Goal: Information Seeking & Learning: Compare options

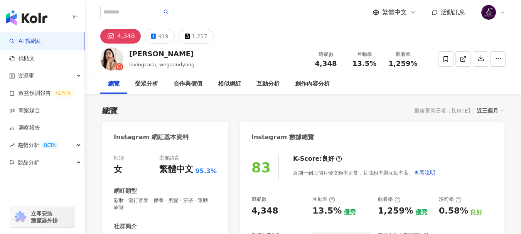
click at [42, 45] on link "AI 找網紅" at bounding box center [25, 41] width 32 height 8
click at [42, 42] on link "AI 找網紅" at bounding box center [25, 41] width 32 height 8
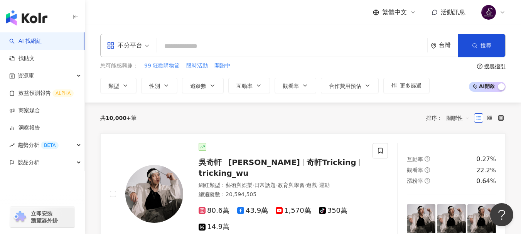
click at [184, 47] on input "search" at bounding box center [292, 46] width 264 height 15
paste input "**********"
type input "**********"
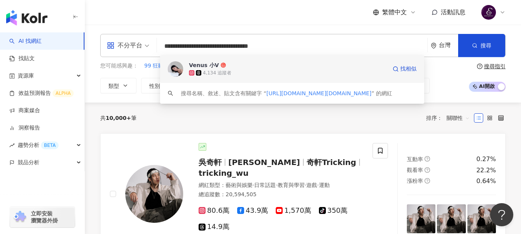
click at [196, 72] on icon at bounding box center [198, 72] width 5 height 5
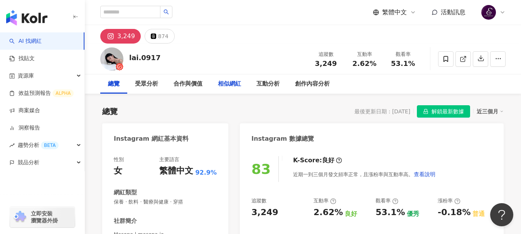
click at [236, 84] on div "相似網紅" at bounding box center [229, 83] width 23 height 9
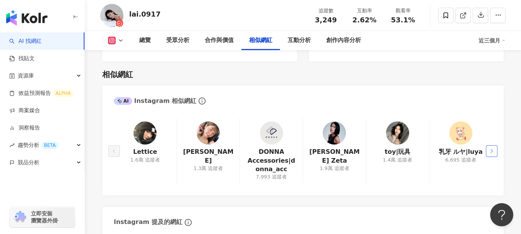
click at [493, 149] on icon "right" at bounding box center [491, 151] width 5 height 5
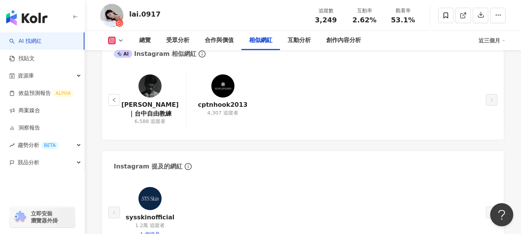
scroll to position [1241, 0]
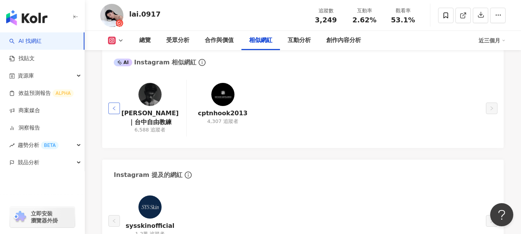
click at [116, 103] on button "button" at bounding box center [114, 109] width 12 height 12
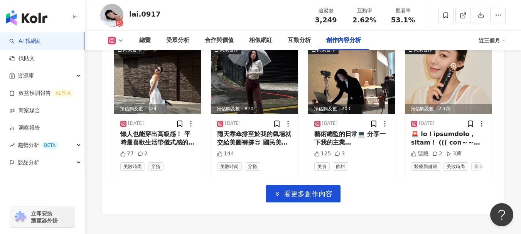
scroll to position [2552, 0]
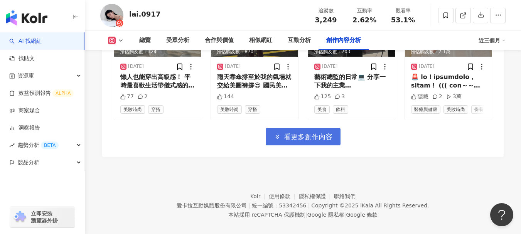
click at [319, 135] on button "看更多創作內容" at bounding box center [303, 136] width 75 height 17
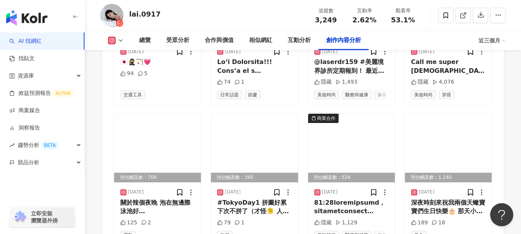
scroll to position [2822, 0]
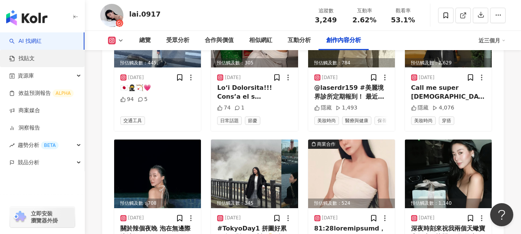
click at [35, 55] on link "找貼文" at bounding box center [21, 59] width 25 height 8
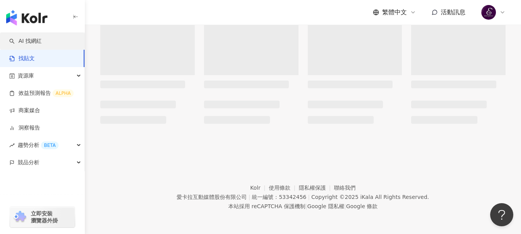
click at [42, 45] on link "AI 找網紅" at bounding box center [25, 41] width 32 height 8
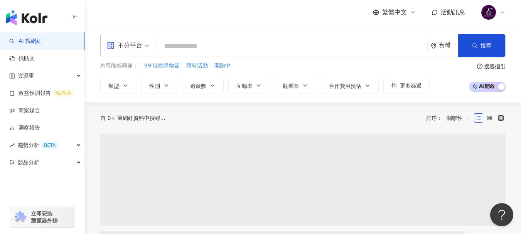
click at [187, 40] on input "search" at bounding box center [292, 46] width 264 height 15
click at [145, 43] on span "不分平台" at bounding box center [128, 45] width 42 height 12
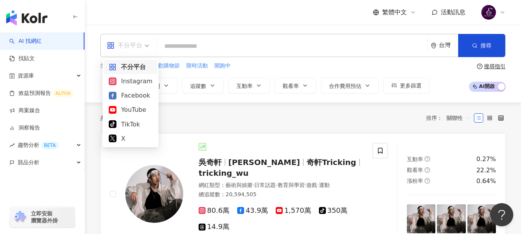
click at [222, 43] on input "search" at bounding box center [292, 46] width 264 height 15
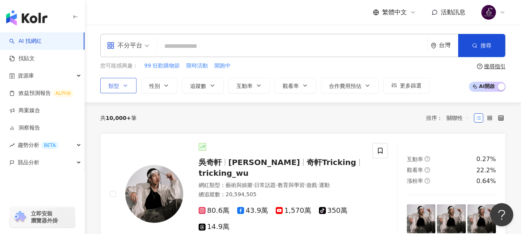
click at [120, 84] on button "類型" at bounding box center [118, 85] width 36 height 15
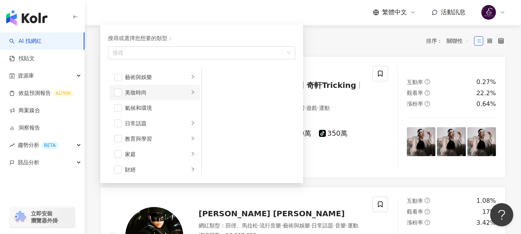
click at [162, 95] on div "美妝時尚" at bounding box center [157, 92] width 64 height 8
click at [220, 93] on div "美髮" at bounding box center [254, 92] width 71 height 8
click at [230, 128] on li "彩妝" at bounding box center [248, 123] width 91 height 15
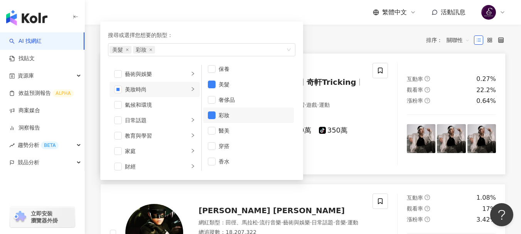
scroll to position [77, 0]
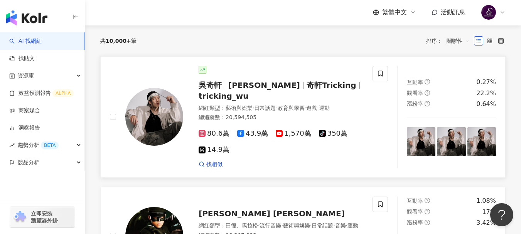
click at [341, 64] on link "吳奇軒 Wu Hsuan 奇軒Tricking tricking_wu 網紅類型 ： 藝術與娛樂 · 日常話題 · 教育與學習 · 遊戲 · 運動 總追蹤數 …" at bounding box center [302, 117] width 405 height 122
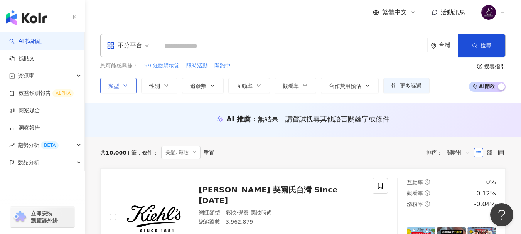
click at [122, 90] on button "類型" at bounding box center [118, 85] width 36 height 15
click at [257, 65] on div "您可能感興趣： 99 狂歡購物節 限時活動 開跑中" at bounding box center [264, 66] width 329 height 8
click at [472, 43] on icon "button" at bounding box center [474, 45] width 5 height 5
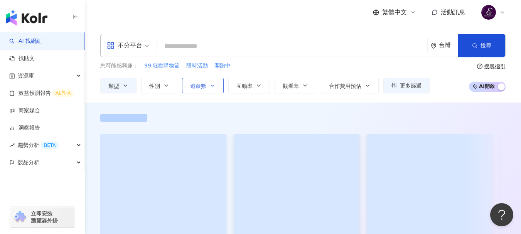
click at [196, 86] on span "追蹤數" at bounding box center [198, 86] width 16 height 6
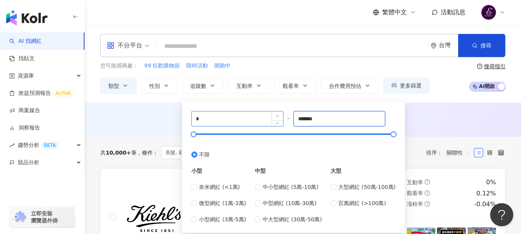
drag, startPoint x: 343, startPoint y: 118, endPoint x: 278, endPoint y: 117, distance: 65.6
click at [280, 117] on div "* - ******* 不限 小型 奈米網紅 (<1萬) 微型網紅 (1萬-3萬) 小型網紅 (3萬-5萬) 中型 中小型網紅 (5萬-10萬) 中型網紅 (…" at bounding box center [293, 167] width 204 height 113
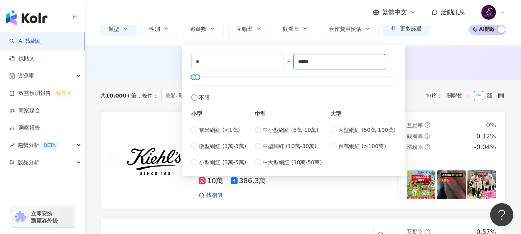
scroll to position [154, 0]
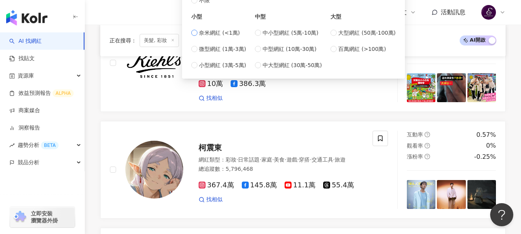
click at [216, 34] on span "奈米網紅 (<1萬)" at bounding box center [219, 33] width 41 height 8
type input "****"
click at [218, 49] on span "微型網紅 (1萬-3萬)" at bounding box center [222, 49] width 47 height 8
type input "*****"
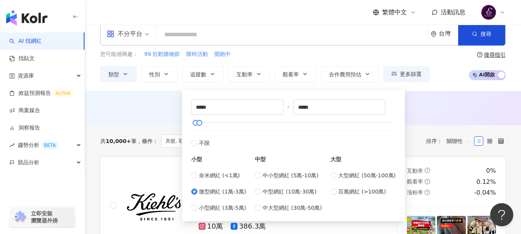
scroll to position [0, 0]
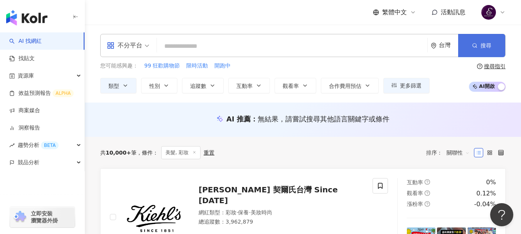
click at [470, 49] on button "搜尋" at bounding box center [481, 45] width 47 height 23
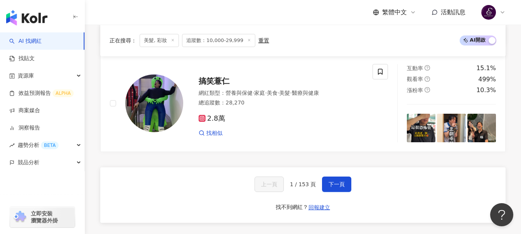
scroll to position [1465, 0]
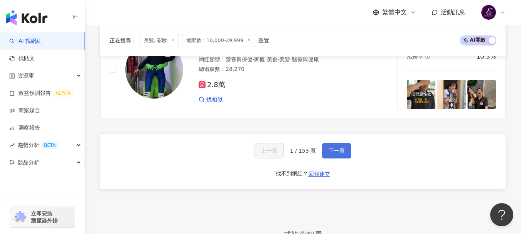
click at [333, 154] on span "下一頁" at bounding box center [336, 151] width 16 height 6
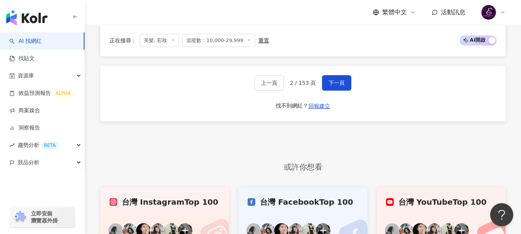
scroll to position [1529, 0]
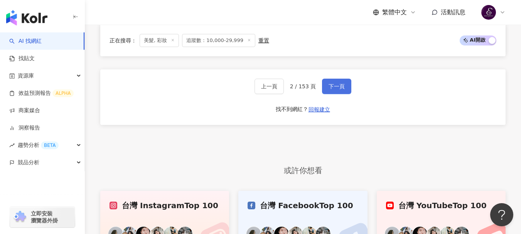
click at [334, 94] on button "下一頁" at bounding box center [336, 86] width 29 height 15
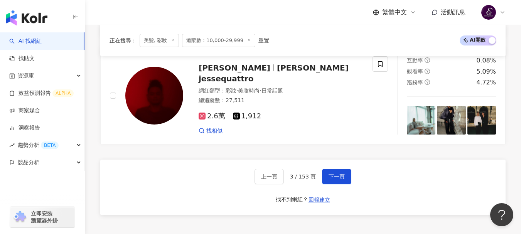
scroll to position [1465, 0]
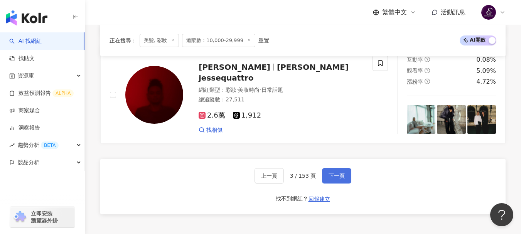
click at [335, 179] on span "下一頁" at bounding box center [336, 176] width 16 height 6
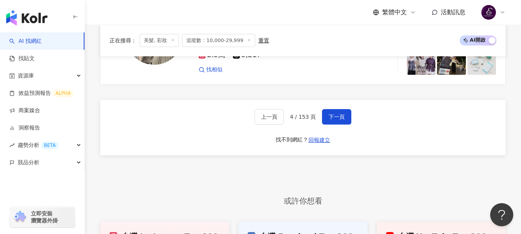
scroll to position [1397, 0]
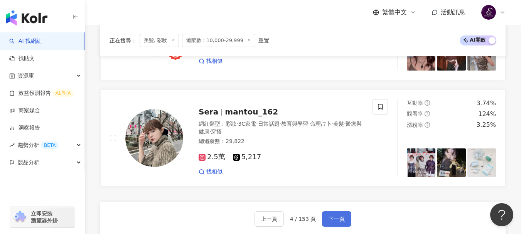
click at [339, 222] on span "下一頁" at bounding box center [336, 219] width 16 height 6
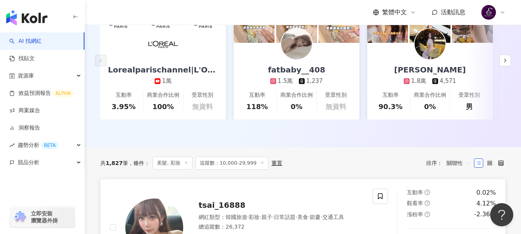
scroll to position [48, 0]
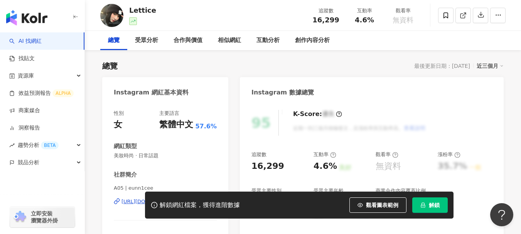
scroll to position [154, 0]
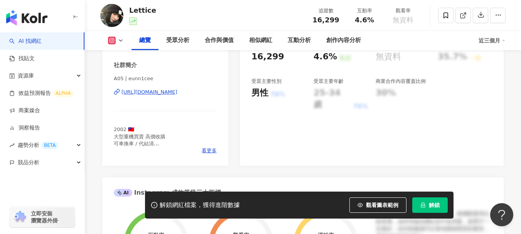
click at [143, 93] on div "https://www.instagram.com/eunn1cee/" at bounding box center [149, 92] width 56 height 7
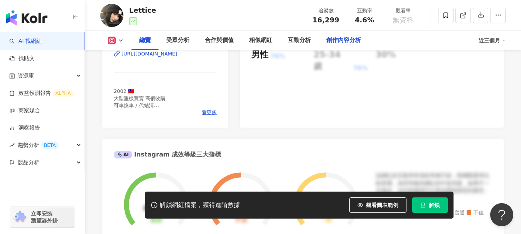
scroll to position [193, 0]
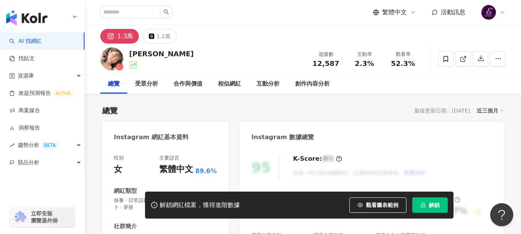
click at [174, 139] on div "Instagram 網紅基本資料 性別 女 主要語言 繁體中文 89.6% 網紅類型 保養 · 日常話題 · 教育與學習 · 美食 · 命理占卜 · 穿搭 社…" at bounding box center [165, 224] width 126 height 205
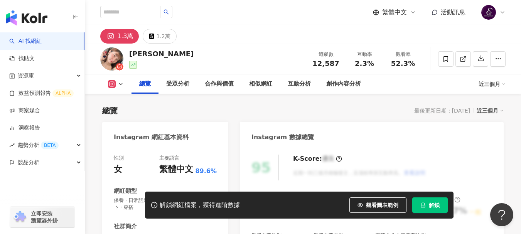
scroll to position [116, 0]
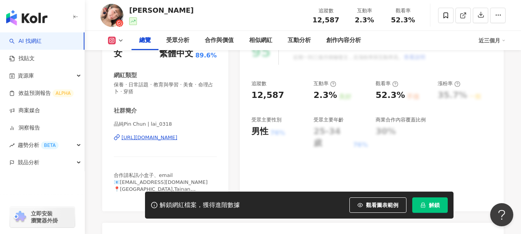
click at [177, 138] on div "https://www.instagram.com/lai_0318/" at bounding box center [149, 137] width 56 height 7
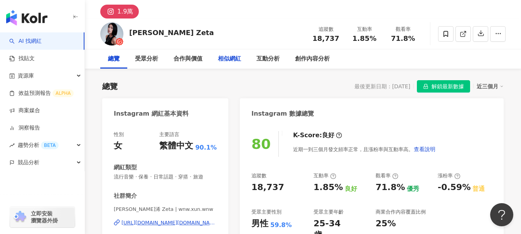
scroll to position [39, 0]
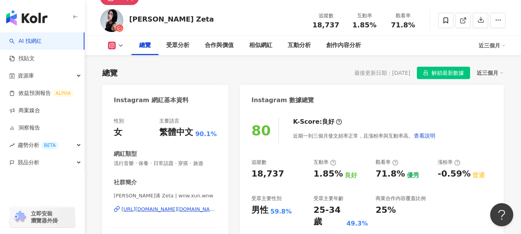
click at [145, 210] on div "[URL][DOMAIN_NAME][DOMAIN_NAME]" at bounding box center [168, 209] width 95 height 7
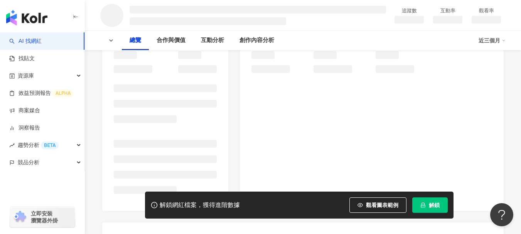
scroll to position [154, 0]
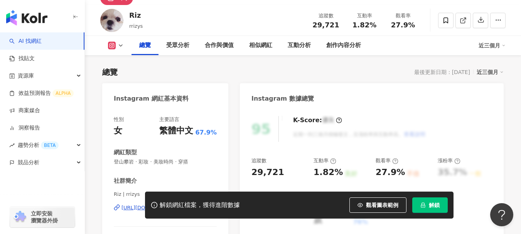
click at [162, 204] on div "https://www.instagram.com/rrizys/" at bounding box center [149, 207] width 56 height 7
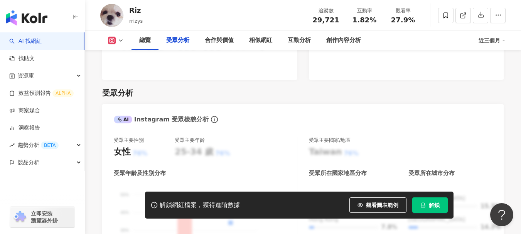
scroll to position [694, 0]
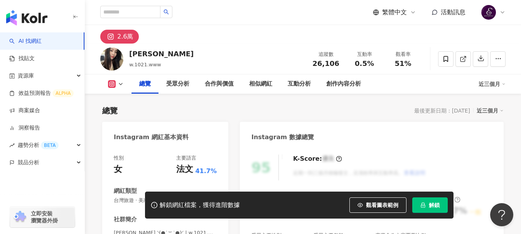
scroll to position [154, 0]
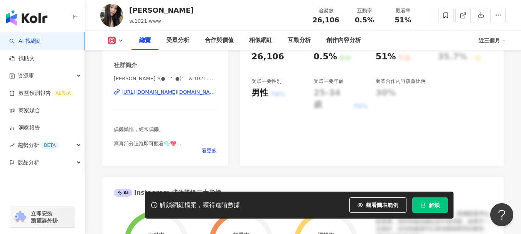
click at [185, 93] on div "https://www.instagram.com/w.1021.www/" at bounding box center [168, 92] width 95 height 7
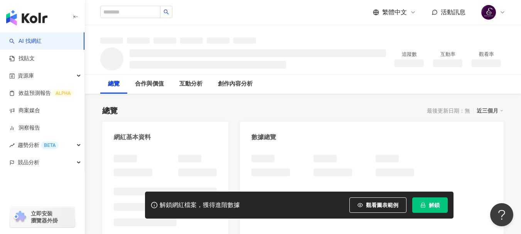
scroll to position [39, 0]
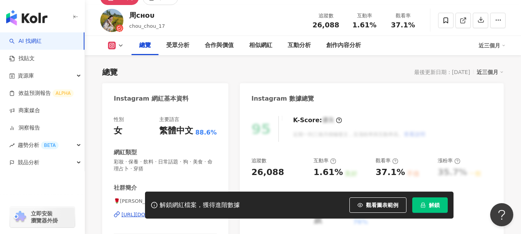
scroll to position [146, 0]
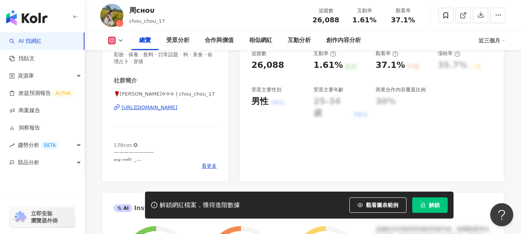
click at [177, 108] on div "[URL][DOMAIN_NAME]" at bounding box center [149, 107] width 56 height 7
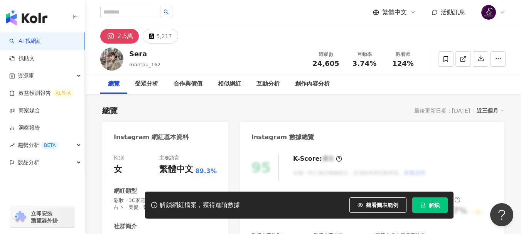
click at [163, 137] on div "Instagram 網紅基本資料" at bounding box center [151, 137] width 75 height 8
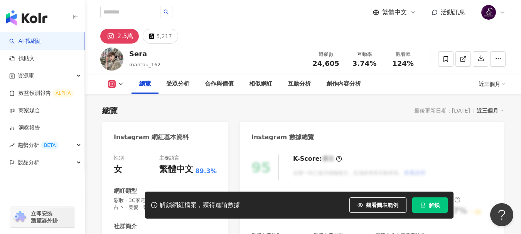
scroll to position [116, 0]
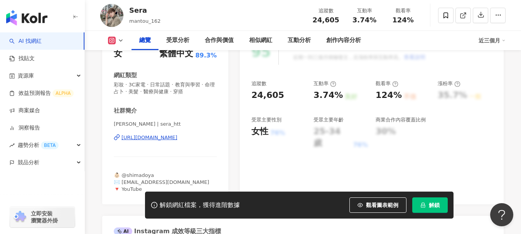
click at [177, 139] on div "https://www.instagram.com/sera_htt/" at bounding box center [149, 137] width 56 height 7
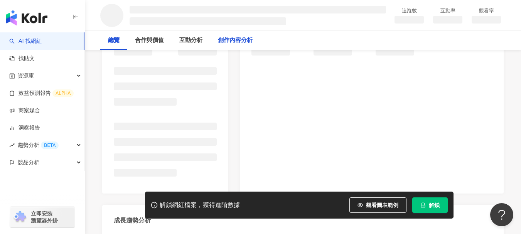
scroll to position [231, 0]
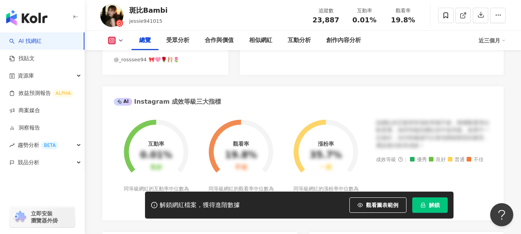
click at [166, 25] on div "https://www.instagram.com/bambi941015/" at bounding box center [149, 22] width 56 height 7
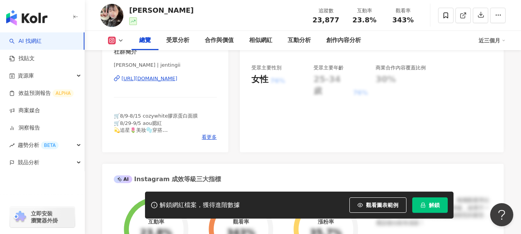
scroll to position [154, 0]
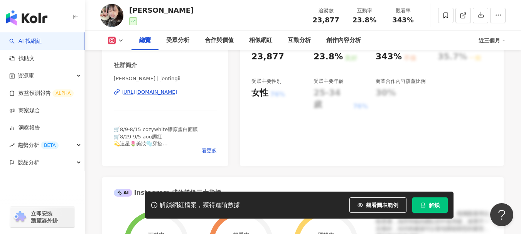
click at [162, 95] on div "[URL][DOMAIN_NAME]" at bounding box center [149, 92] width 56 height 7
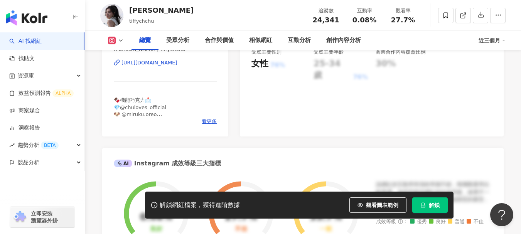
scroll to position [193, 0]
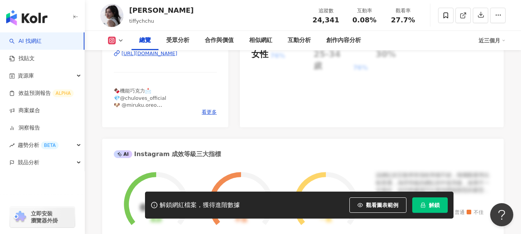
click at [159, 57] on div "[URL][DOMAIN_NAME]" at bounding box center [149, 53] width 56 height 7
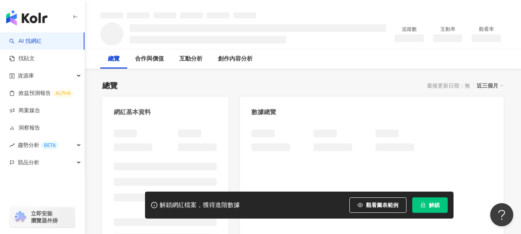
scroll to position [39, 0]
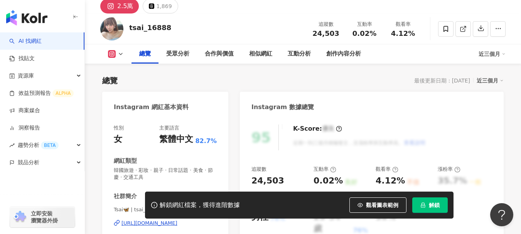
scroll to position [184, 0]
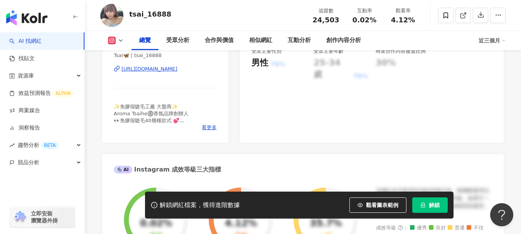
click at [177, 70] on div "https://www.instagram.com/tsai_16888/" at bounding box center [149, 69] width 56 height 7
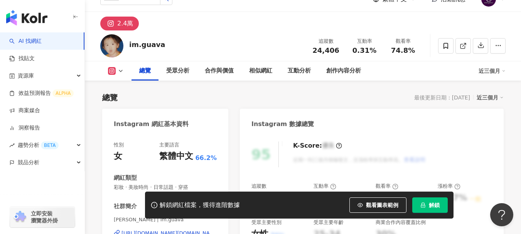
scroll to position [193, 0]
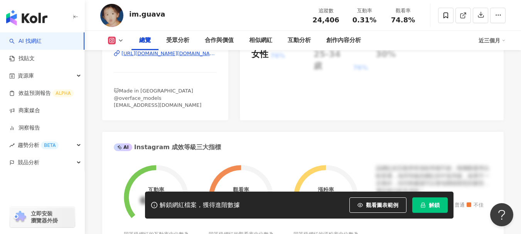
click at [177, 56] on div "https://www.instagram.com/im.guava/" at bounding box center [168, 53] width 95 height 7
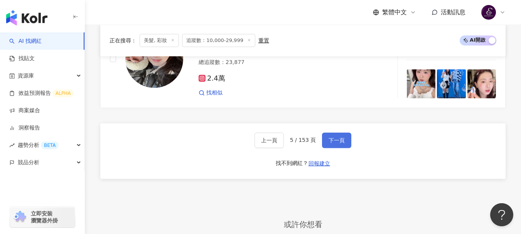
click at [341, 137] on span "下一頁" at bounding box center [336, 140] width 16 height 6
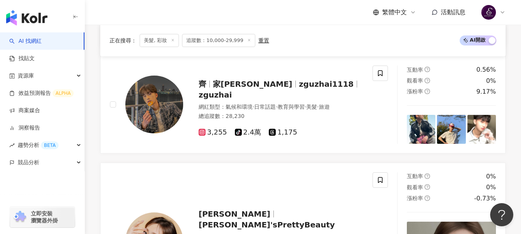
scroll to position [363, 0]
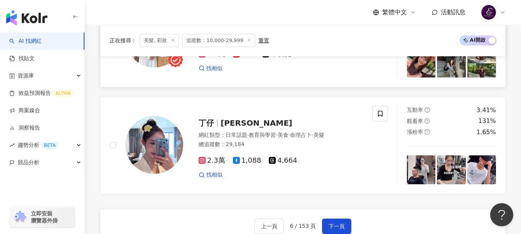
scroll to position [1520, 0]
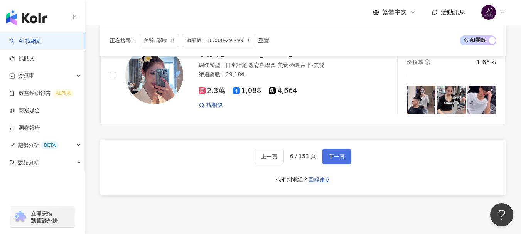
click at [324, 164] on button "下一頁" at bounding box center [336, 156] width 29 height 15
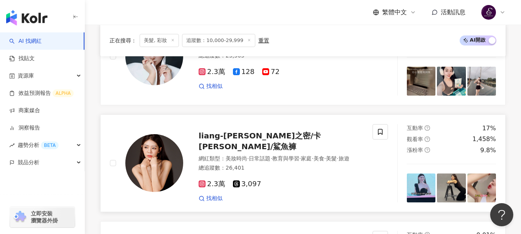
scroll to position [1042, 0]
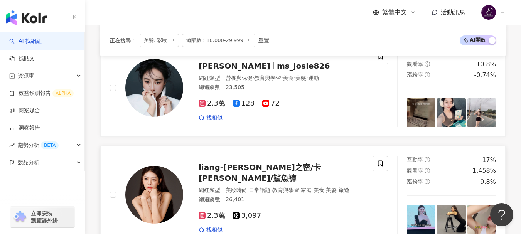
drag, startPoint x: 332, startPoint y: 205, endPoint x: 271, endPoint y: 148, distance: 84.0
click at [271, 156] on div "liang-涼 皙之密/卡薇拉/鯊魚褲 網紅類型 ： 美妝時尚 · 日常話題 · 教育與學習 · 家庭 · 美食 · 美髮 · 旅遊 總追蹤數 ： 26,40…" at bounding box center [273, 195] width 180 height 78
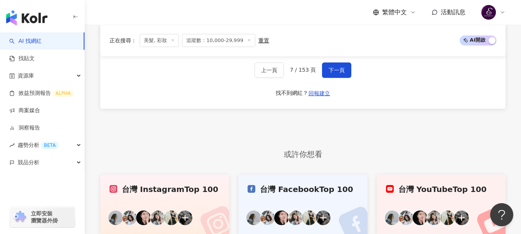
scroll to position [1529, 0]
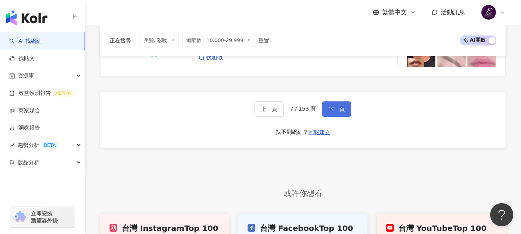
click at [327, 101] on button "下一頁" at bounding box center [336, 108] width 29 height 15
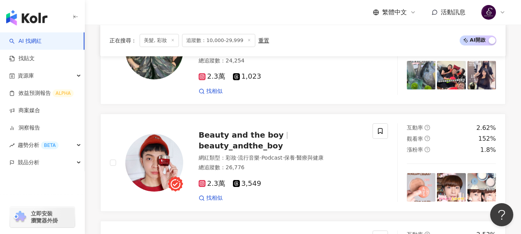
scroll to position [501, 0]
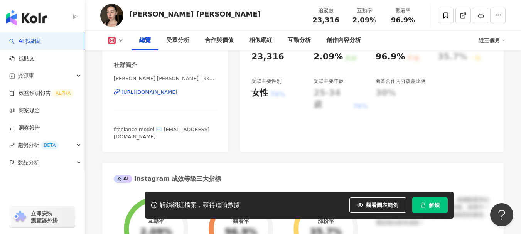
click at [160, 93] on div "[URL][DOMAIN_NAME]" at bounding box center [149, 92] width 56 height 7
